Goal: Task Accomplishment & Management: Use online tool/utility

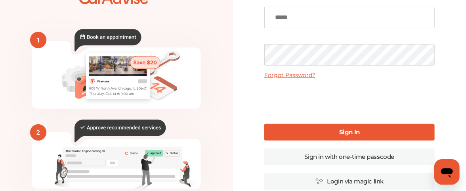
scroll to position [39, 0]
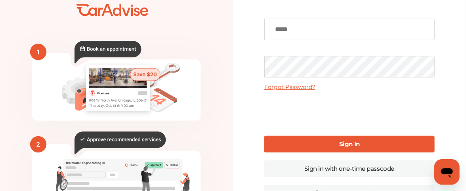
click at [326, 31] on input at bounding box center [349, 29] width 170 height 21
type input "**********"
click at [340, 142] on b "Sign In" at bounding box center [349, 144] width 21 height 8
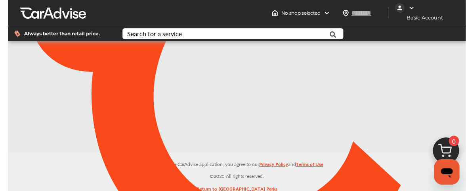
type input "*****"
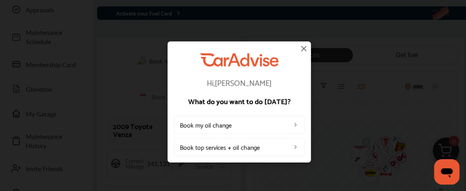
scroll to position [79, 0]
click at [302, 48] on img at bounding box center [304, 49] width 10 height 10
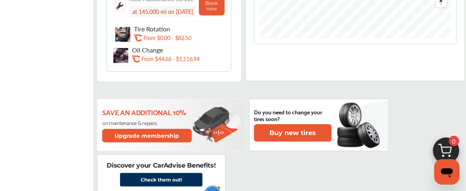
scroll to position [119, 0]
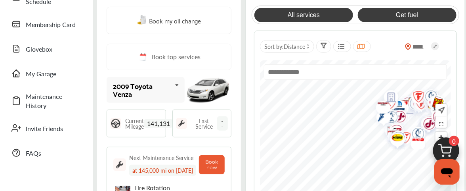
click at [404, 21] on link "Get fuel" at bounding box center [407, 15] width 99 height 14
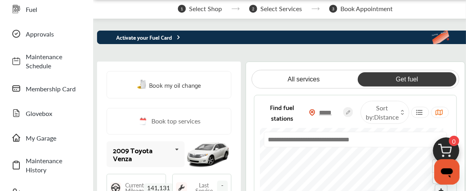
scroll to position [40, 0]
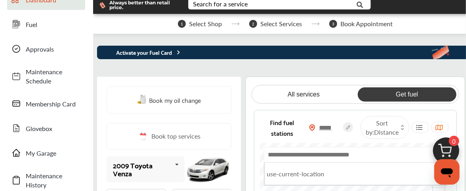
click at [341, 159] on input "text" at bounding box center [356, 154] width 184 height 15
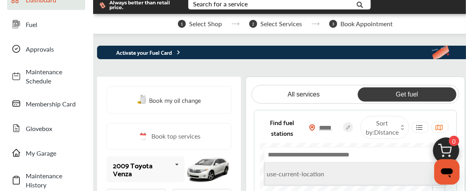
click at [335, 178] on li "use-current-location" at bounding box center [356, 173] width 182 height 23
type input "**********"
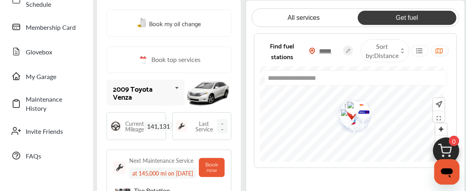
scroll to position [119, 0]
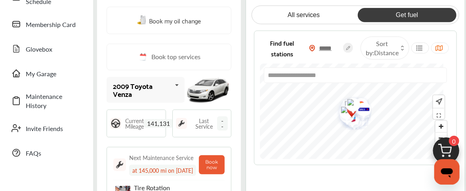
click at [358, 119] on img "Map marker" at bounding box center [352, 112] width 12 height 14
click at [372, 113] on img "Map marker" at bounding box center [361, 110] width 21 height 25
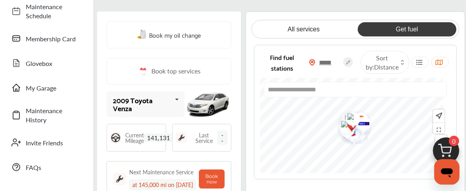
scroll to position [79, 0]
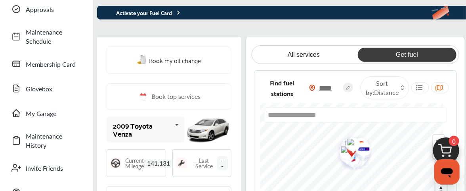
click at [361, 149] on img "Map marker" at bounding box center [350, 143] width 21 height 20
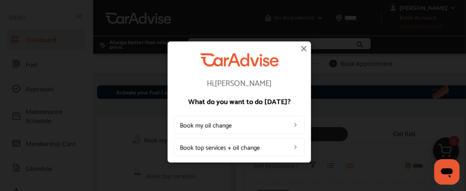
click at [303, 48] on img at bounding box center [304, 49] width 10 height 10
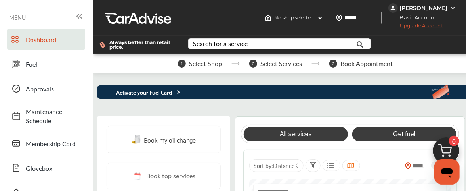
click at [409, 136] on link "Get fuel" at bounding box center [404, 134] width 104 height 14
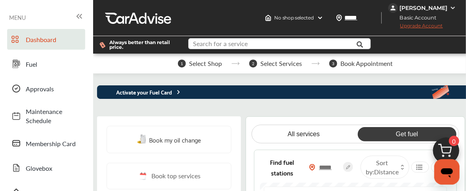
click at [259, 42] on input "text" at bounding box center [276, 44] width 174 height 12
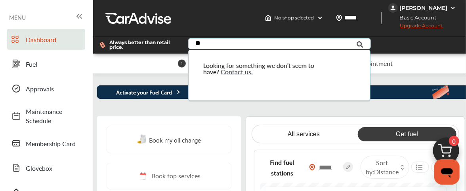
type input "*"
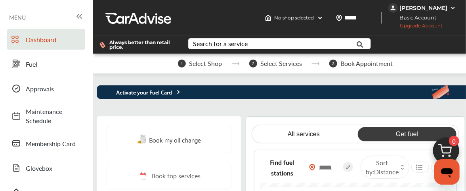
click at [414, 52] on div at bounding box center [429, 44] width 89 height 17
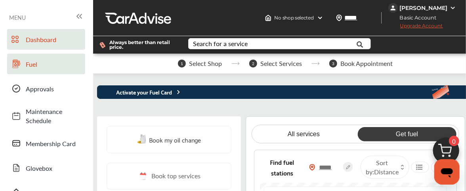
click at [29, 61] on span "Fuel" at bounding box center [53, 63] width 55 height 9
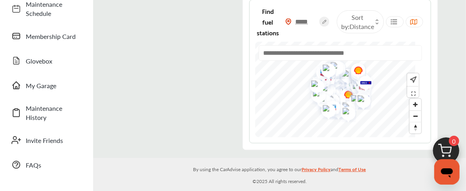
scroll to position [108, 0]
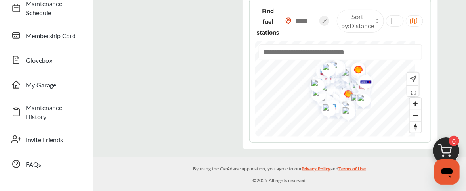
click at [336, 104] on img "Map marker" at bounding box center [326, 109] width 21 height 20
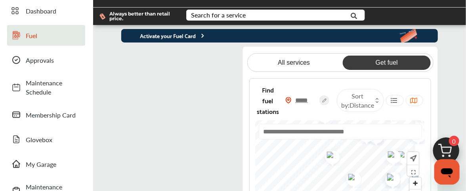
scroll to position [0, 0]
